Goal: Contribute content: Share content

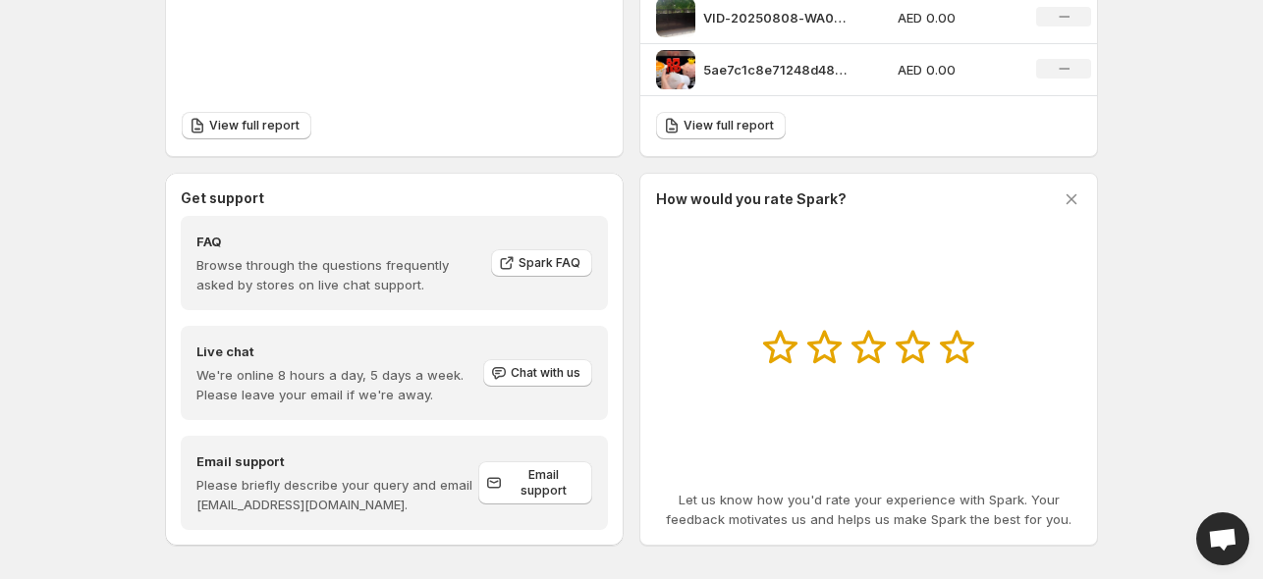
scroll to position [923, 0]
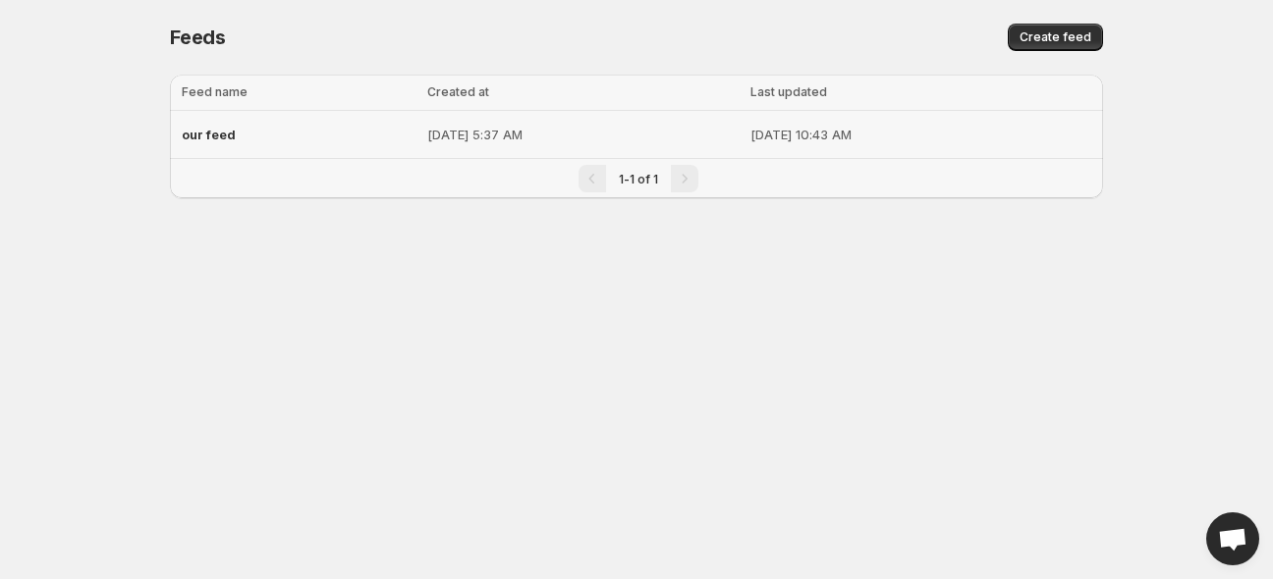
click at [490, 128] on p "[DATE] 5:37 AM" at bounding box center [582, 135] width 311 height 20
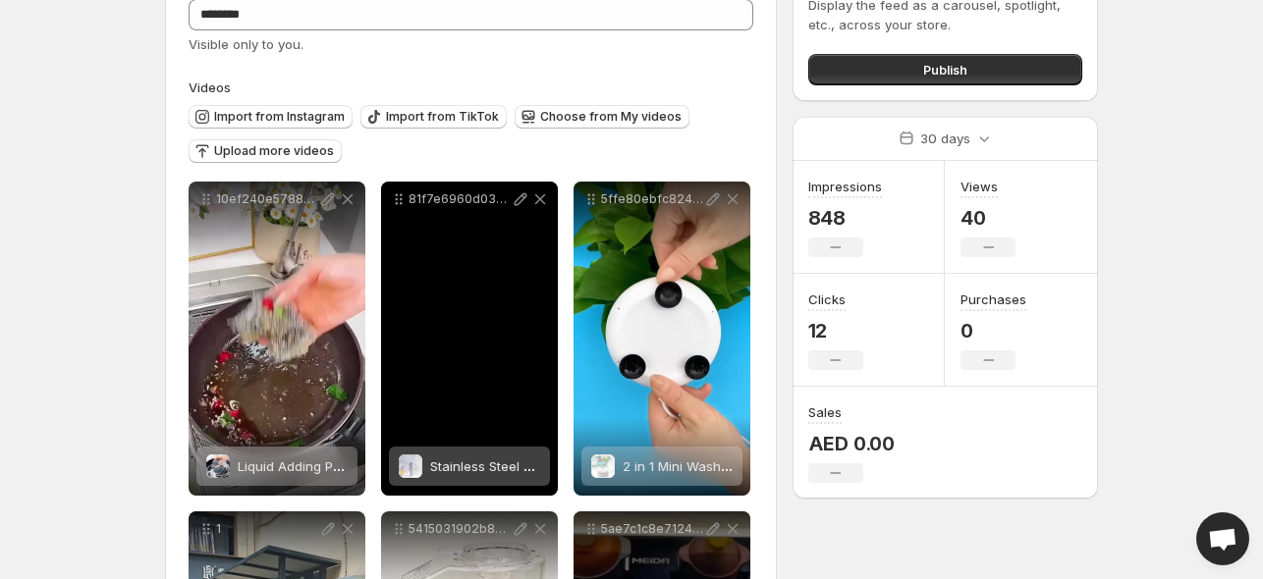
scroll to position [196, 0]
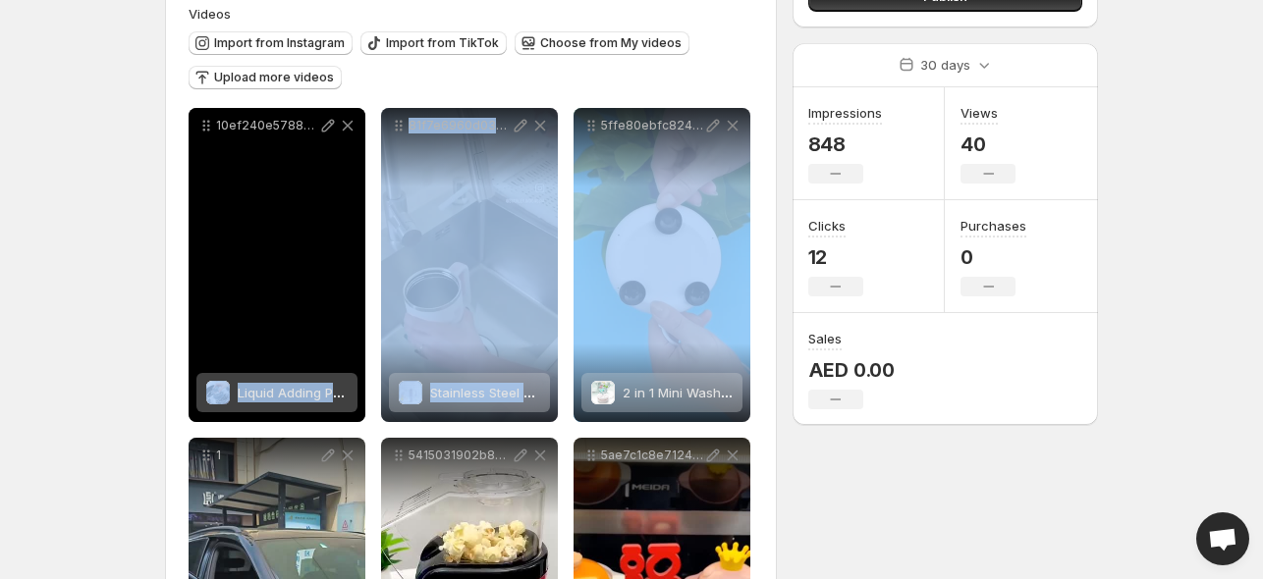
drag, startPoint x: 603, startPoint y: 253, endPoint x: 360, endPoint y: 302, distance: 247.3
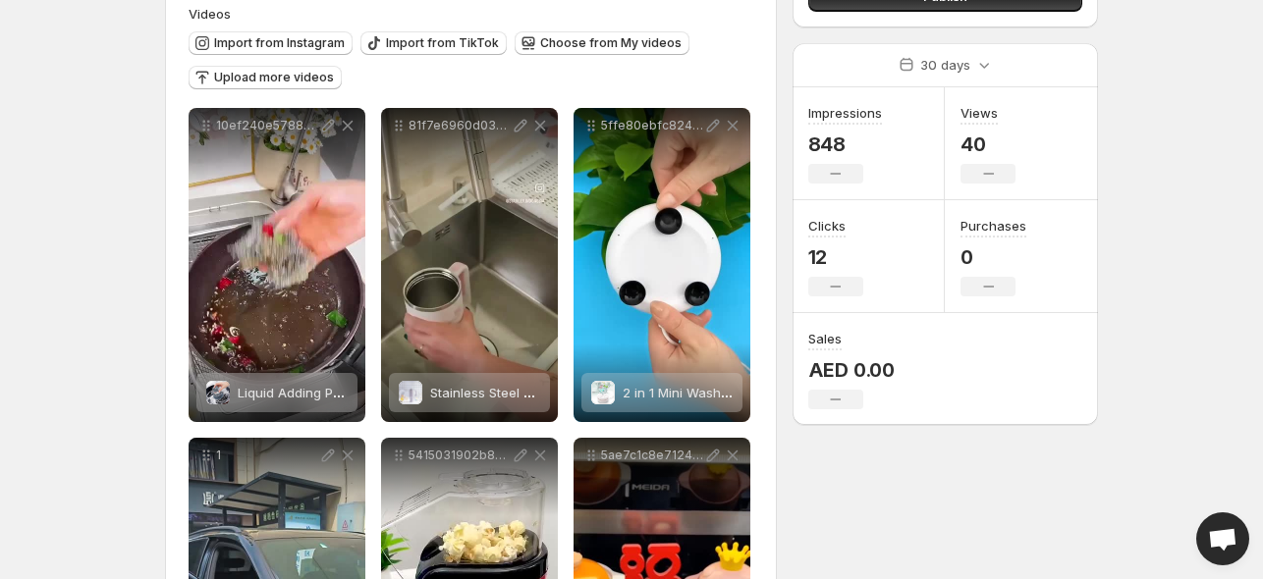
click at [122, 145] on body "**********" at bounding box center [631, 93] width 1263 height 579
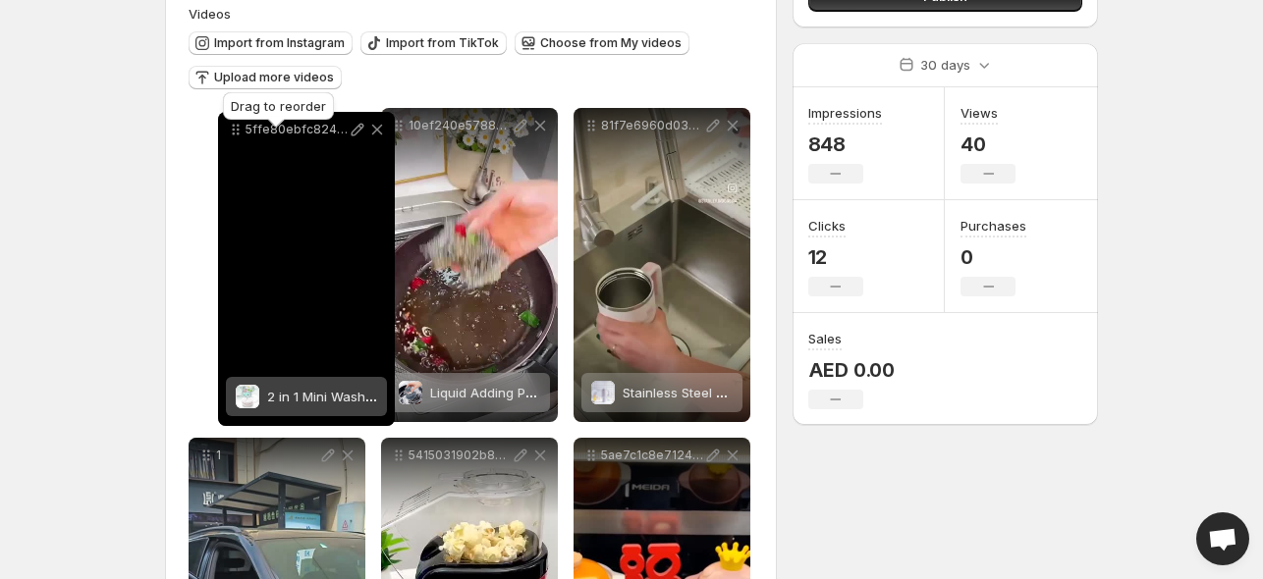
drag, startPoint x: 590, startPoint y: 131, endPoint x: 236, endPoint y: 135, distance: 354.6
click at [236, 135] on icon at bounding box center [236, 130] width 20 height 20
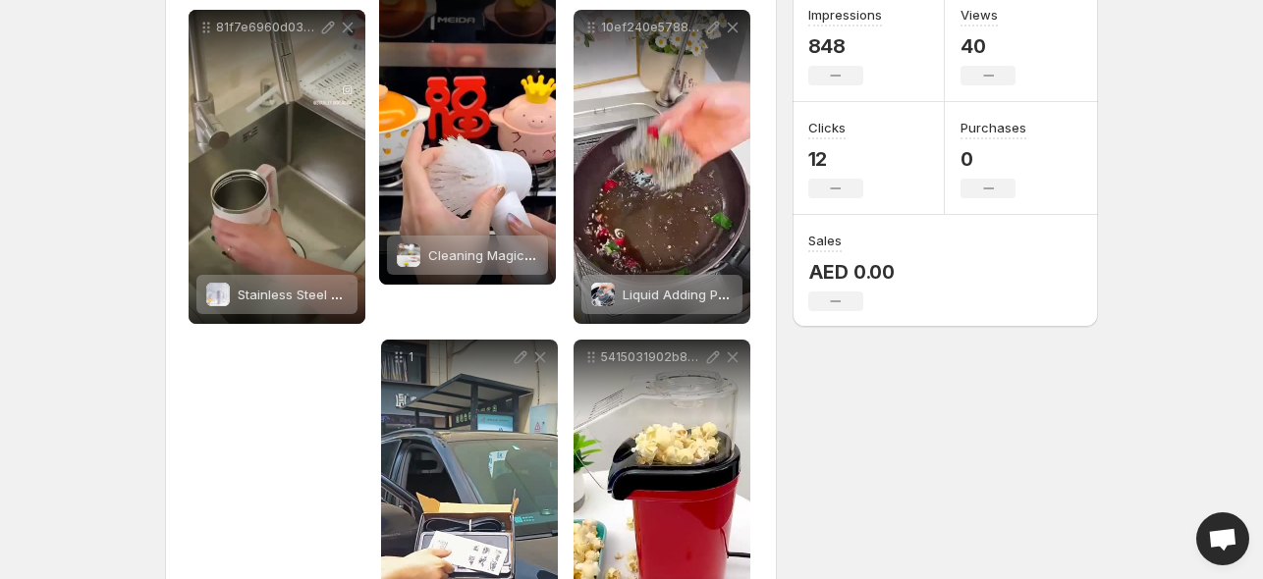
scroll to position [181, 0]
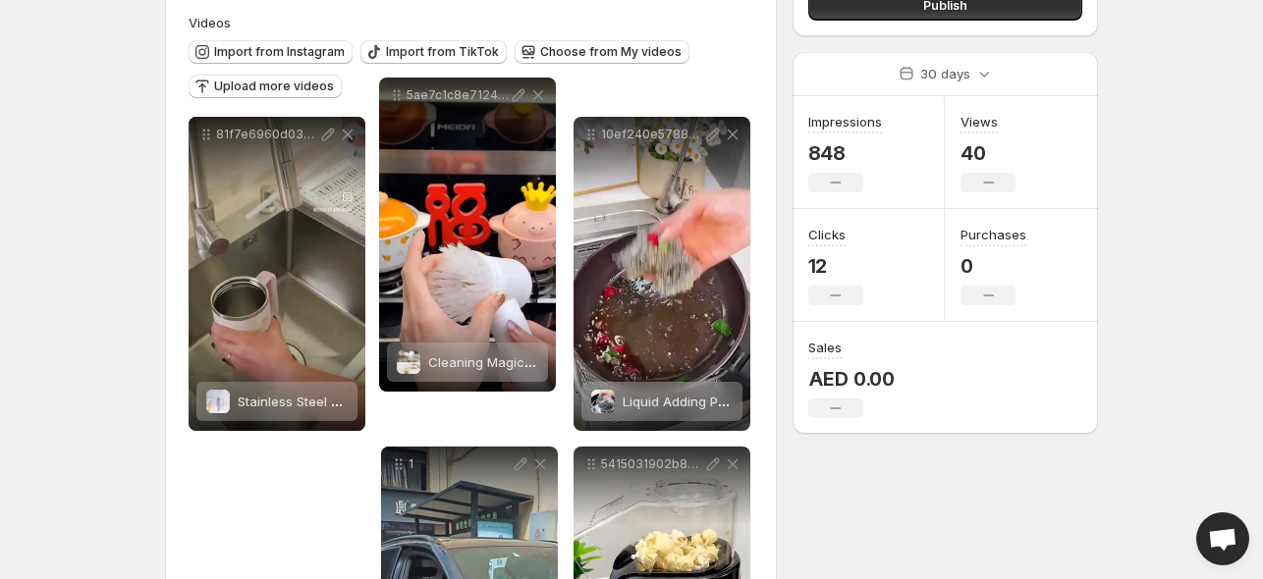
drag, startPoint x: 593, startPoint y: 360, endPoint x: 399, endPoint y: 40, distance: 374.6
click at [399, 85] on icon at bounding box center [397, 95] width 20 height 20
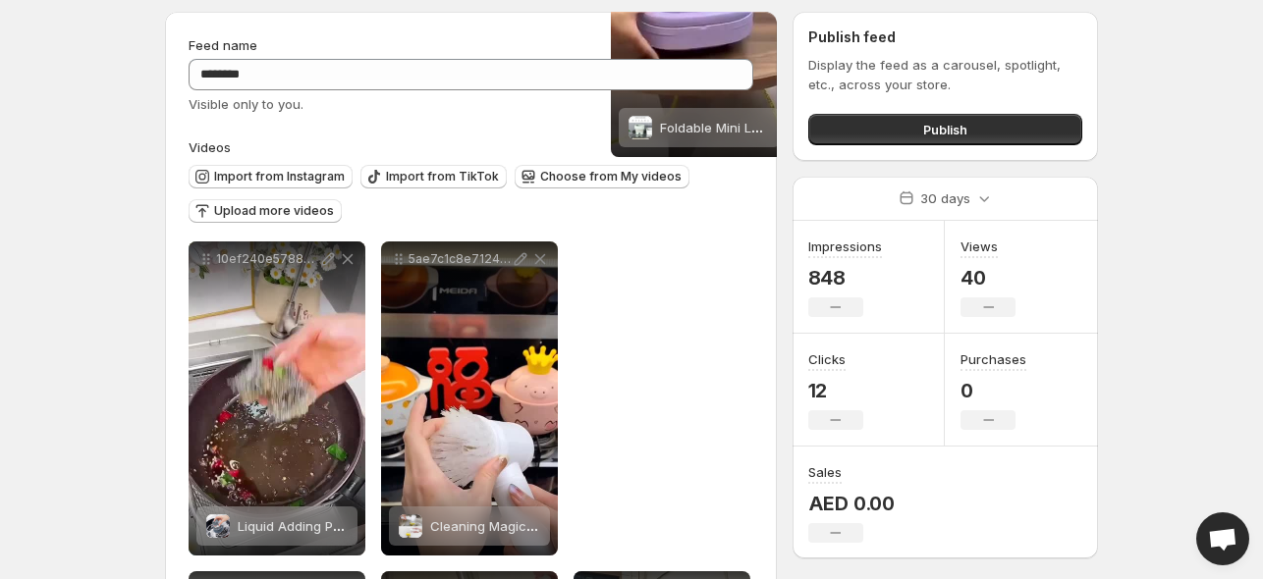
scroll to position [0, 0]
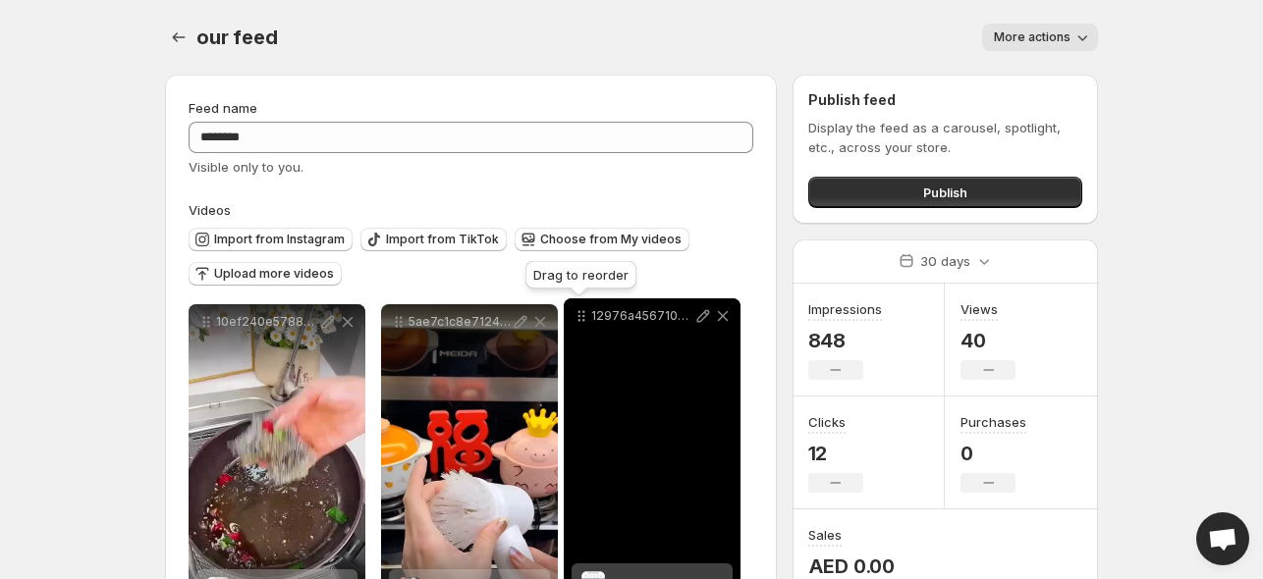
drag, startPoint x: 204, startPoint y: 317, endPoint x: 579, endPoint y: 324, distance: 375.2
click at [579, 324] on icon at bounding box center [582, 316] width 20 height 20
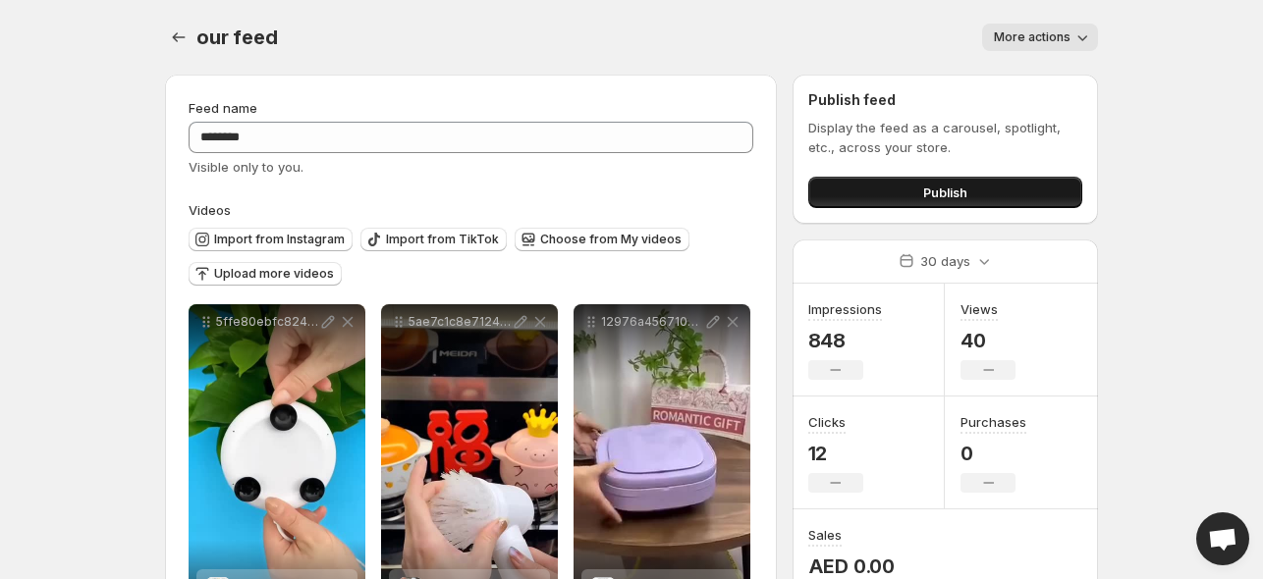
click at [923, 192] on span "Publish" at bounding box center [945, 193] width 44 height 20
click at [181, 37] on icon "Settings" at bounding box center [179, 37] width 20 height 20
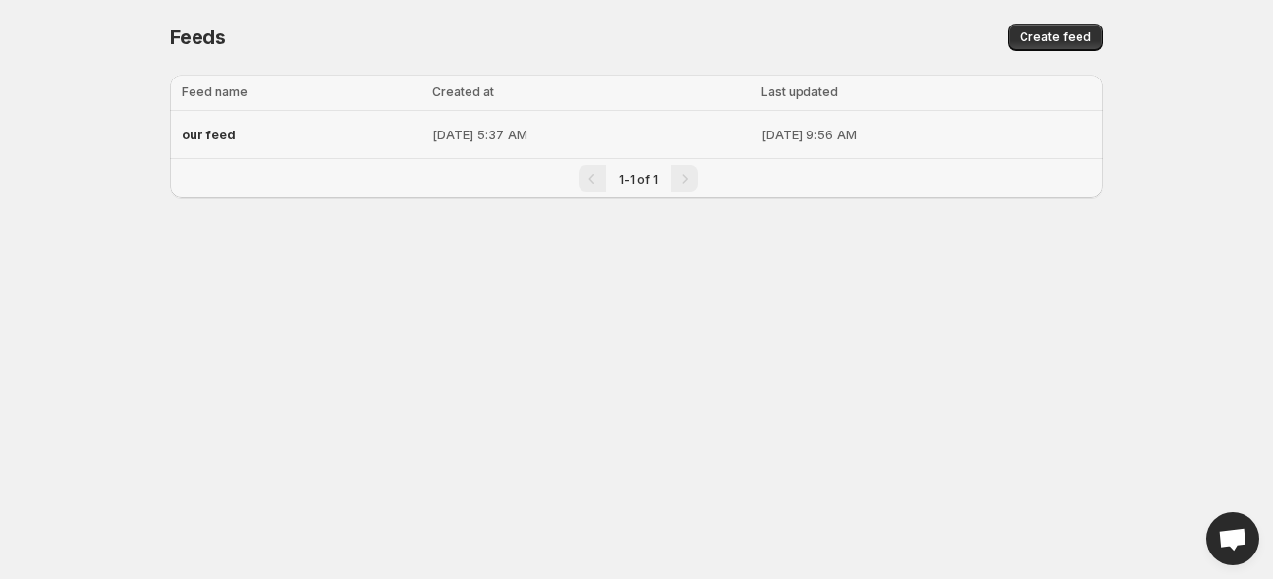
click at [517, 127] on p "[DATE] 5:37 AM" at bounding box center [590, 135] width 317 height 20
